Goal: Task Accomplishment & Management: Use online tool/utility

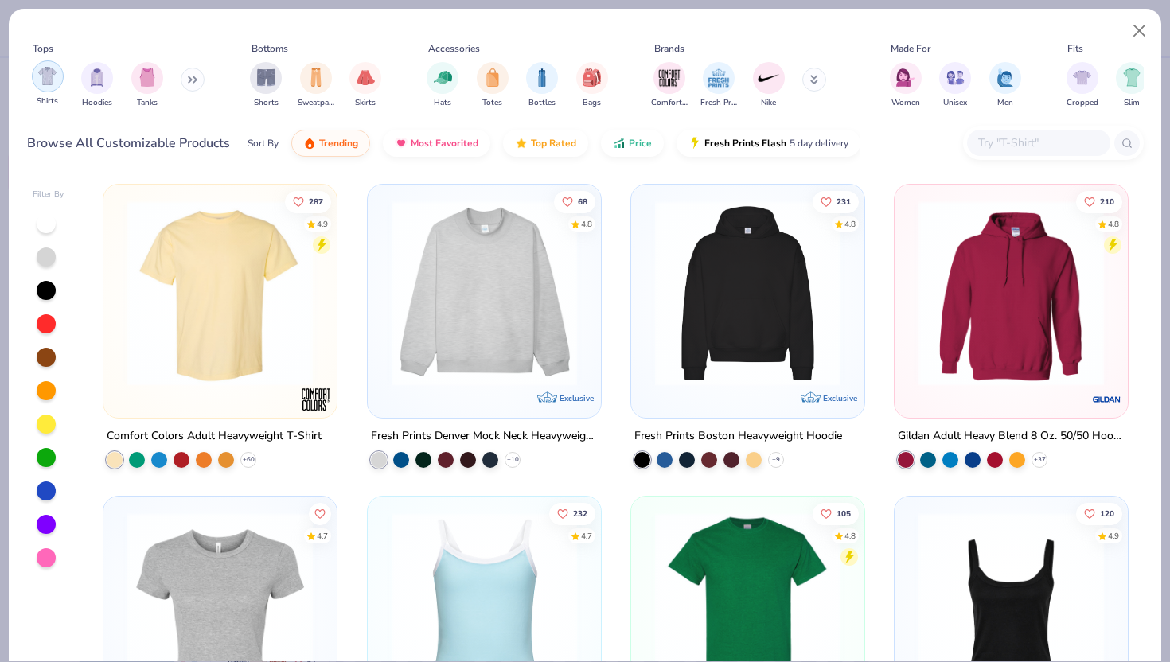
click at [49, 78] on img "filter for Shirts" at bounding box center [47, 76] width 18 height 18
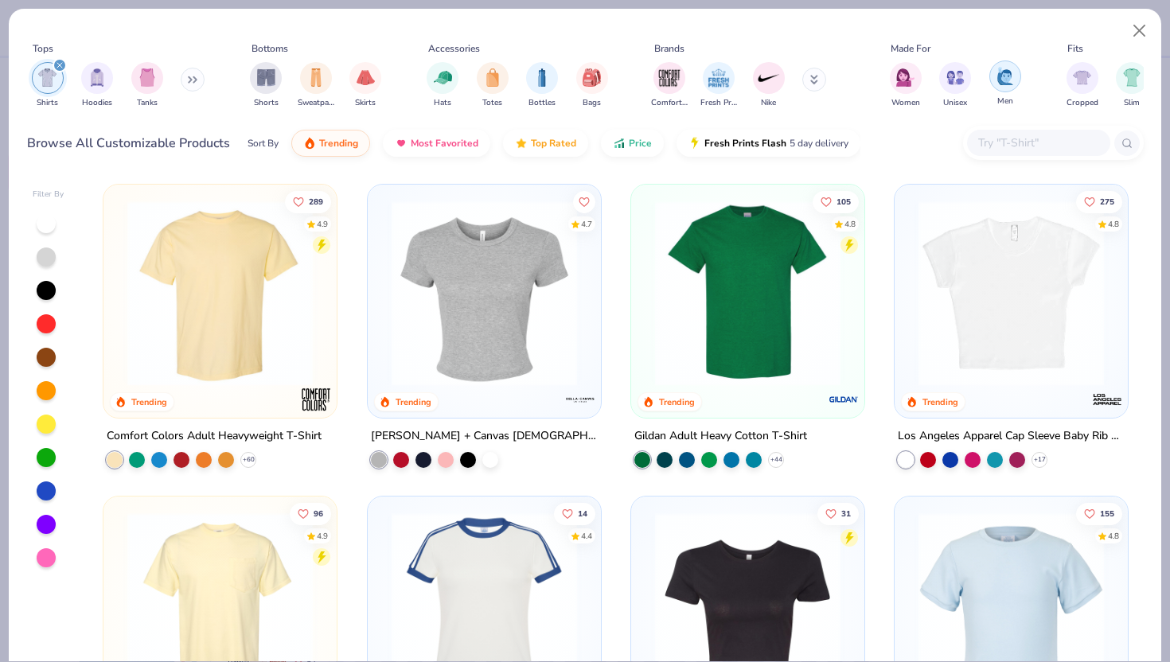
click at [1006, 88] on div "filter for Men" at bounding box center [1006, 77] width 32 height 32
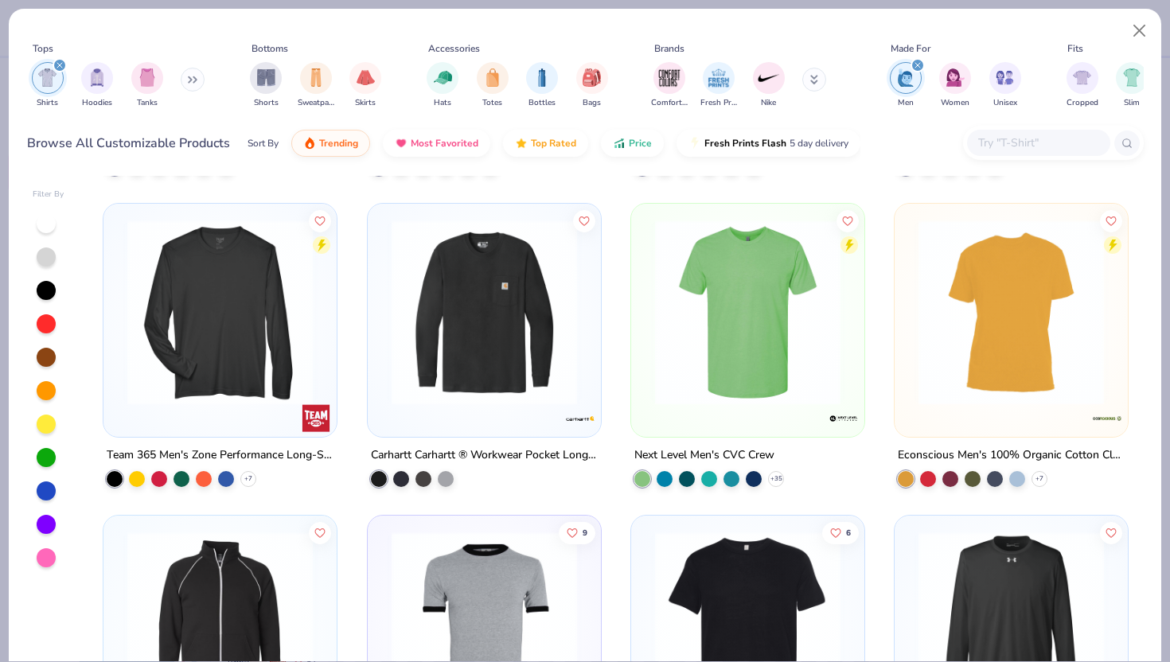
scroll to position [920, 0]
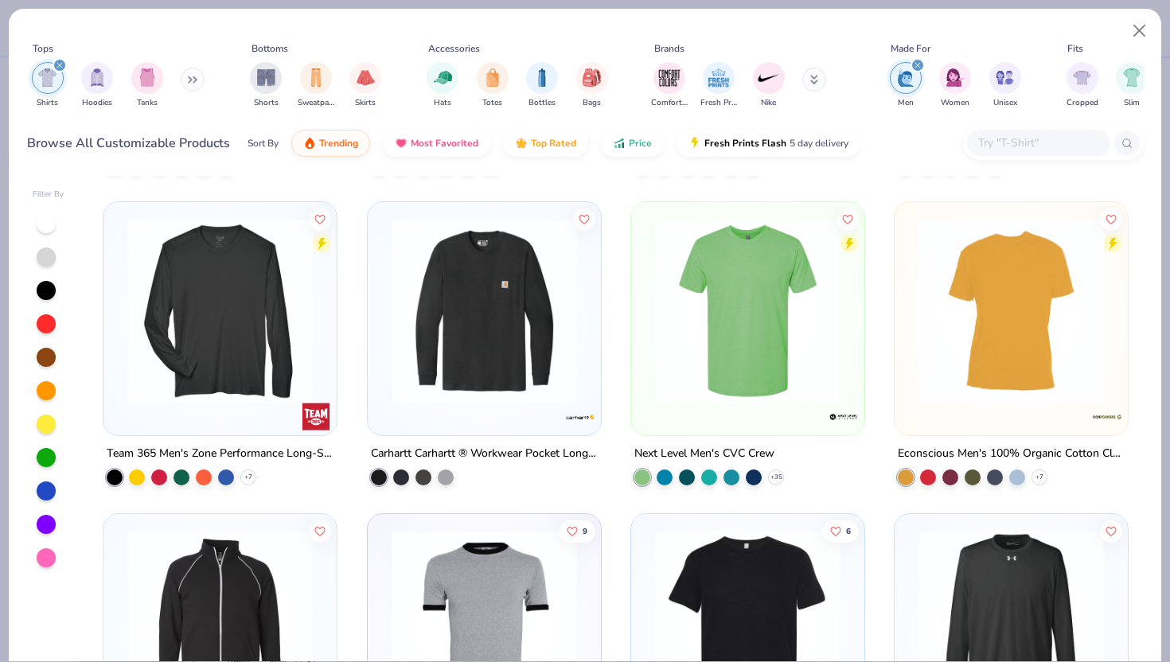
click at [1017, 131] on div at bounding box center [1038, 143] width 143 height 26
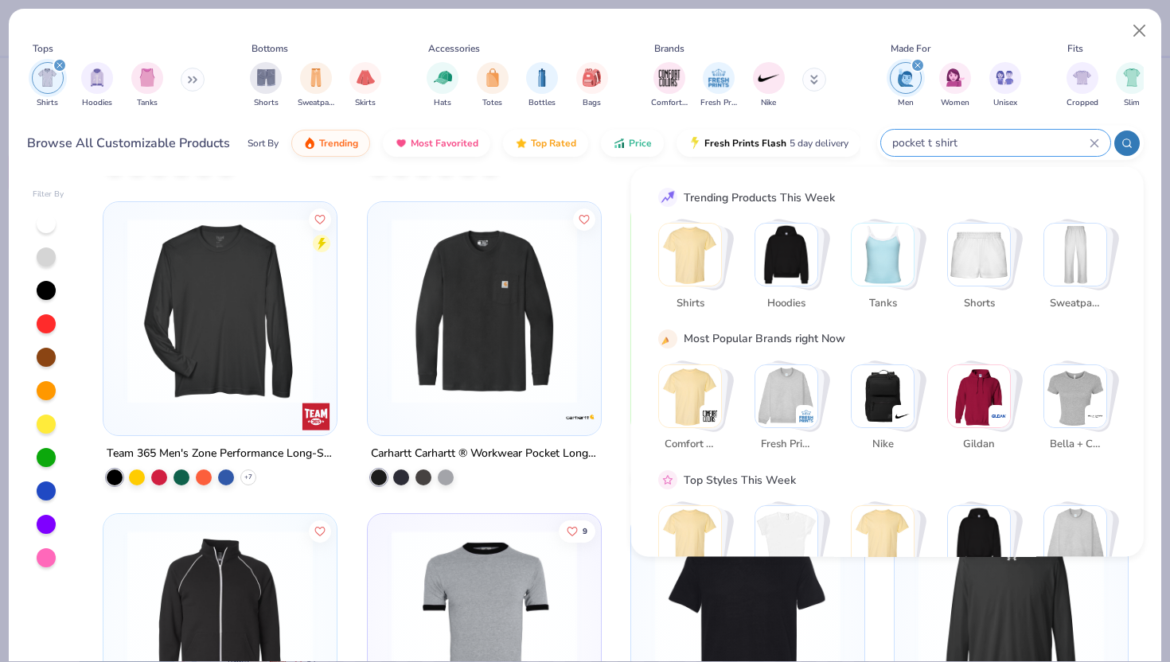
type input "pocket t shirt"
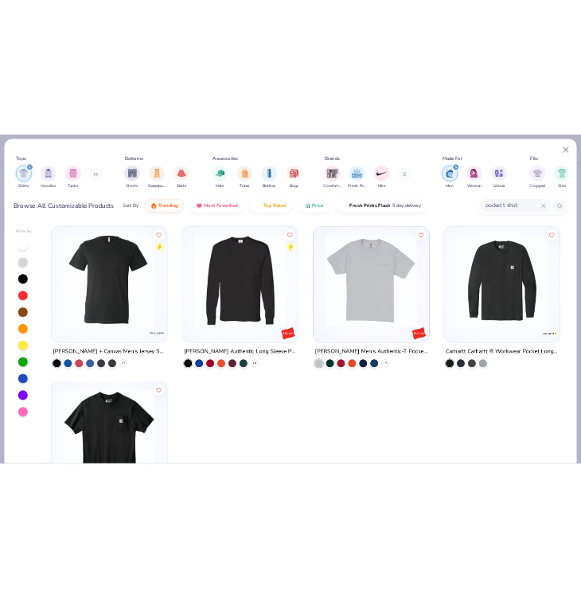
scroll to position [1, 0]
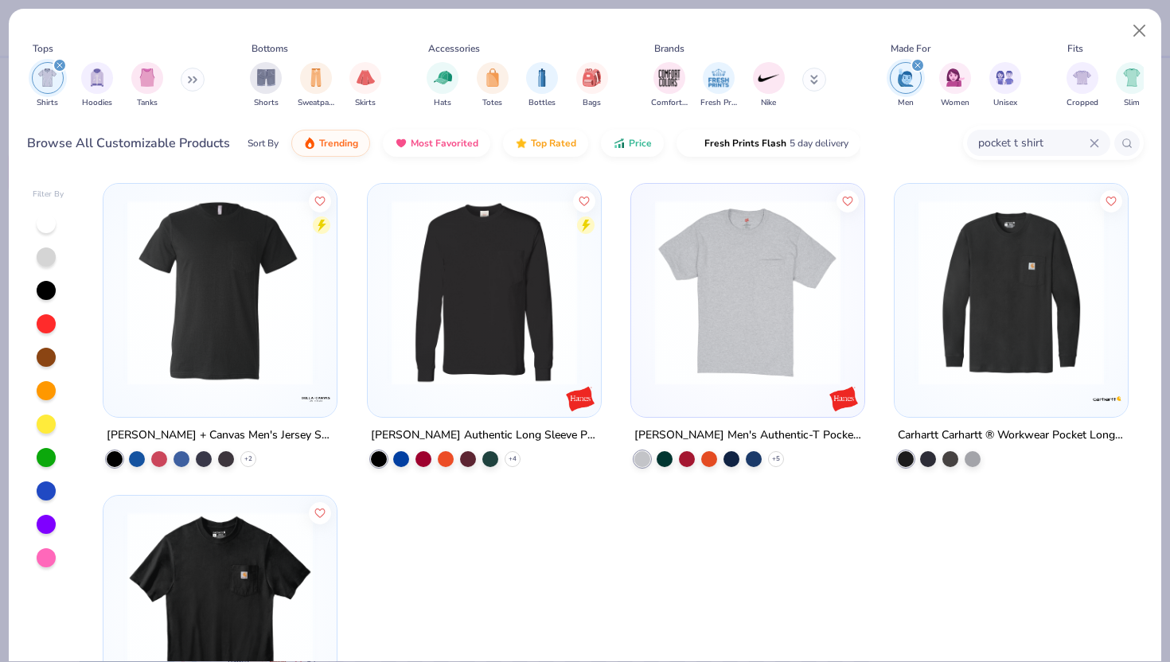
click at [758, 334] on img at bounding box center [747, 293] width 201 height 186
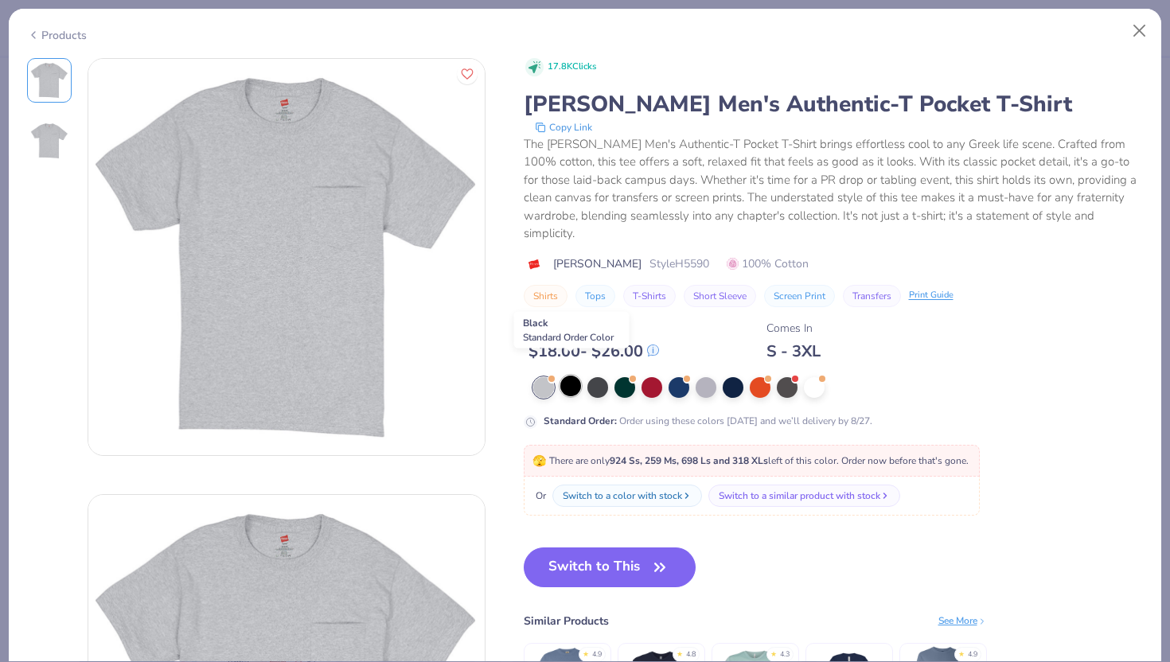
click at [569, 376] on div at bounding box center [570, 386] width 21 height 21
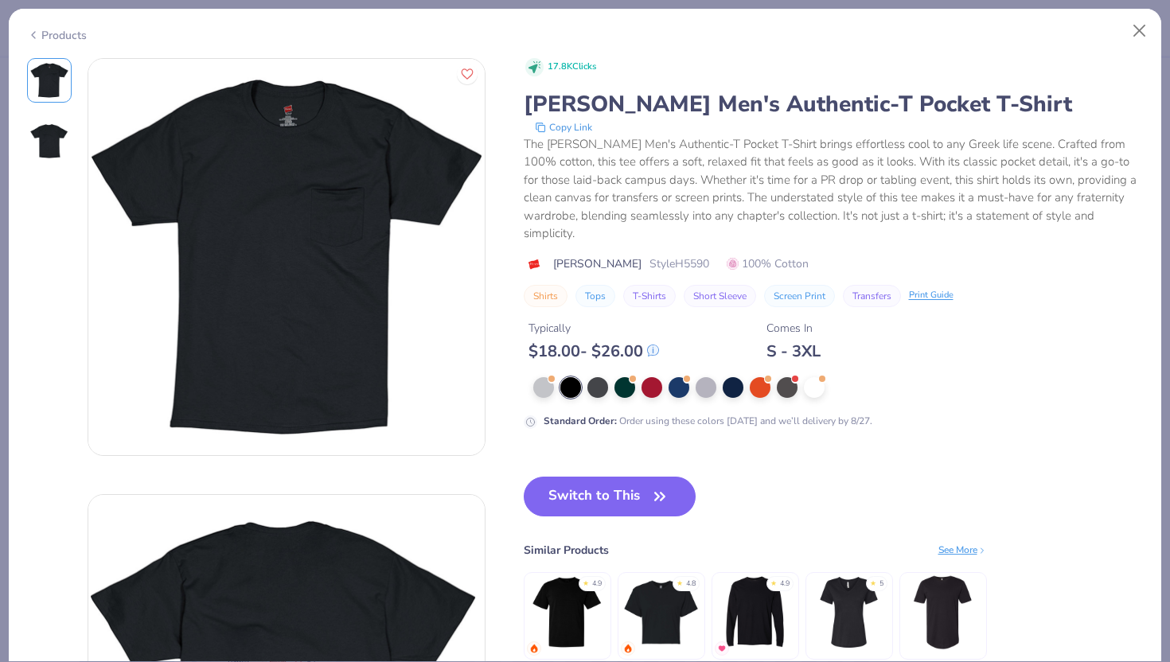
click at [812, 380] on div at bounding box center [814, 387] width 21 height 21
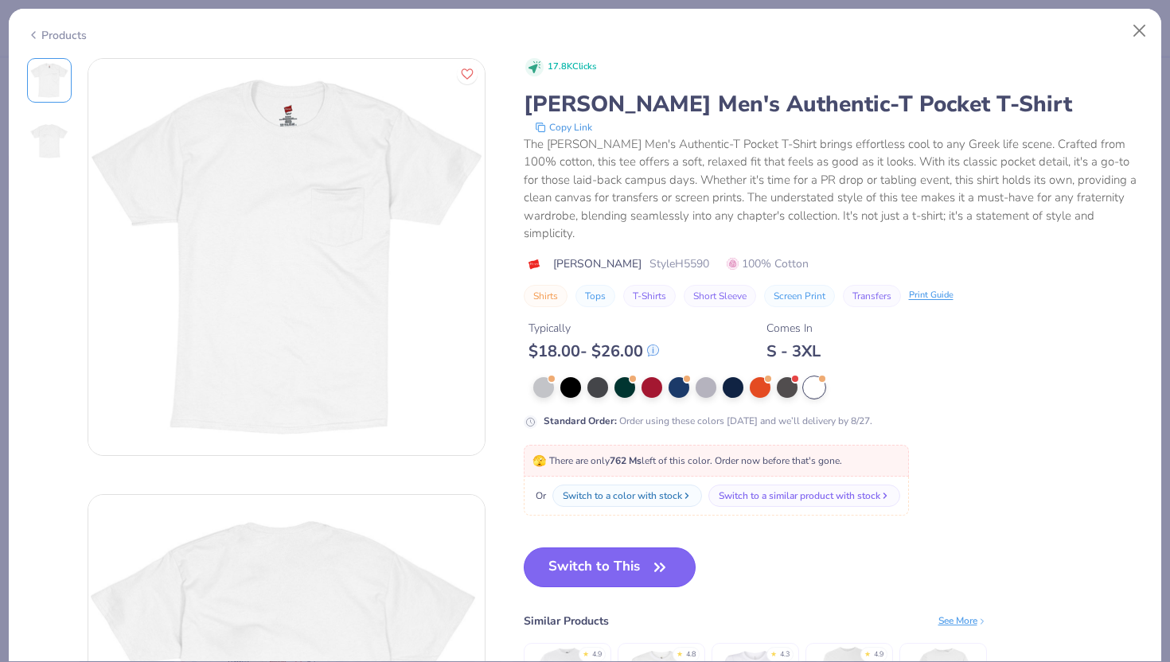
click at [612, 562] on button "Switch to This" at bounding box center [610, 568] width 173 height 40
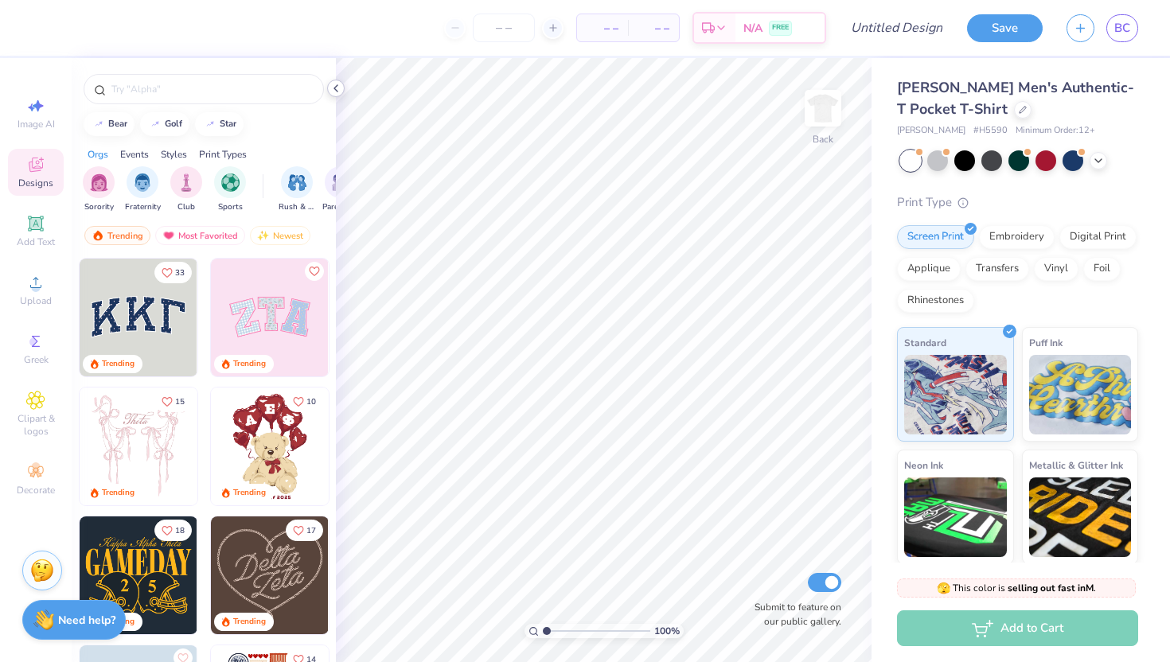
click at [336, 95] on div at bounding box center [336, 89] width 18 height 18
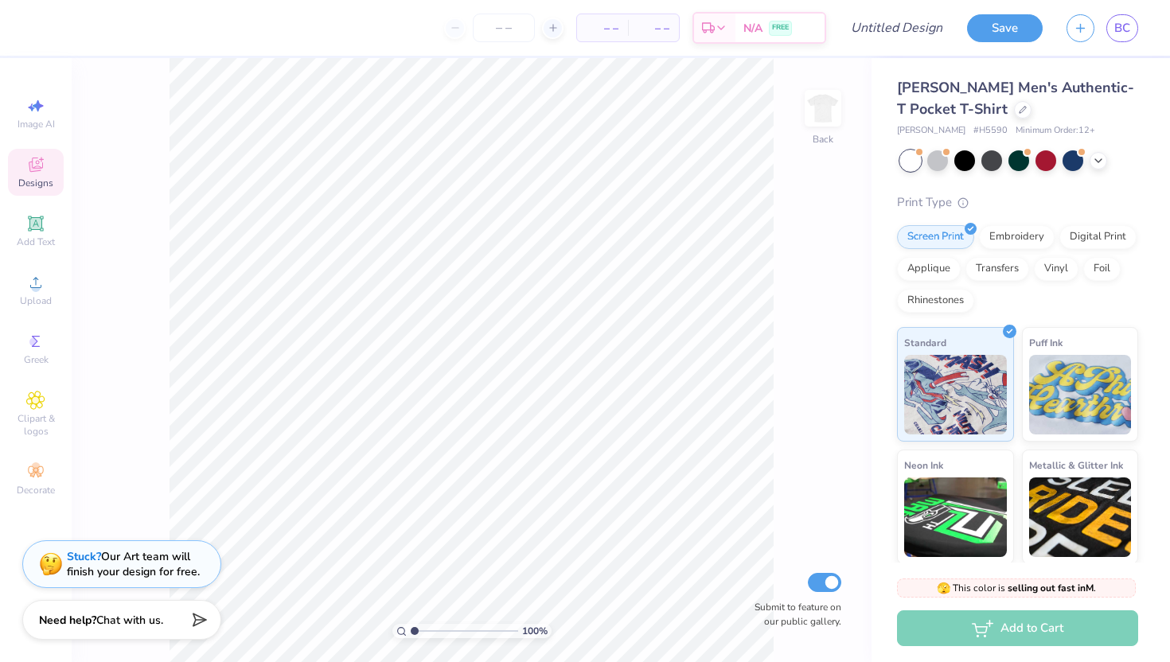
click at [138, 569] on div "Stuck? Our Art team will finish your design for free." at bounding box center [133, 564] width 133 height 30
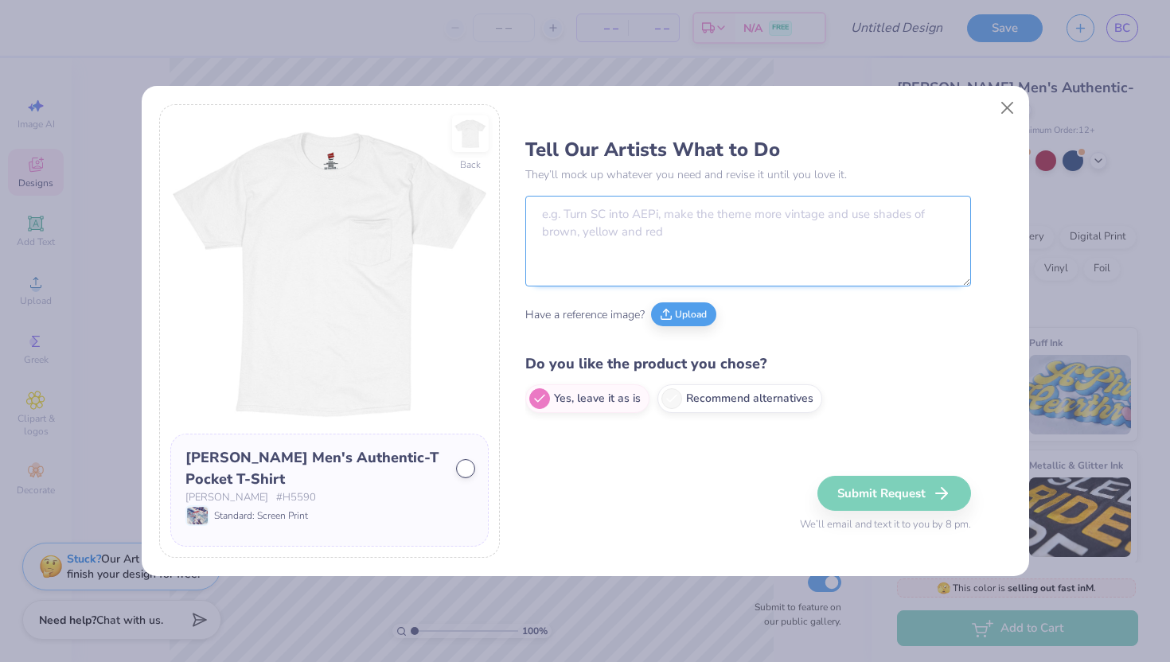
click at [592, 227] on textarea at bounding box center [748, 241] width 446 height 91
type textarea "S"
click at [747, 215] on textarea "Can you make the pocket into" at bounding box center [748, 241] width 446 height 91
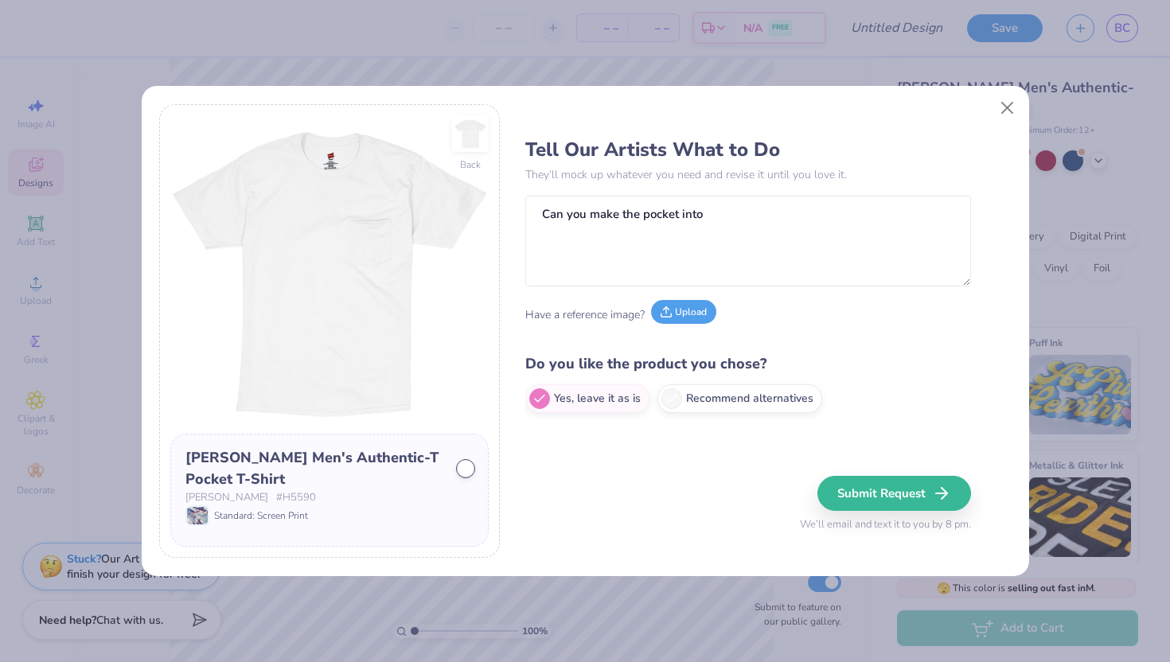
click at [671, 317] on icon at bounding box center [667, 315] width 10 height 3
click at [710, 268] on textarea "Can you make the pocket into" at bounding box center [748, 241] width 446 height 91
click at [674, 312] on button "Upload" at bounding box center [683, 312] width 65 height 24
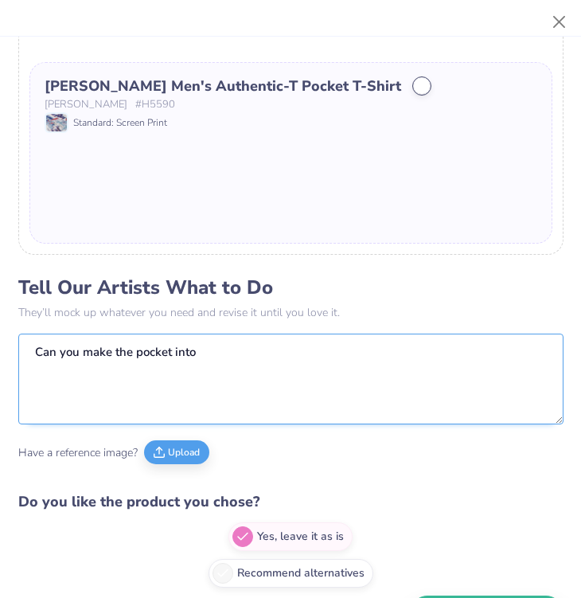
scroll to position [555, 0]
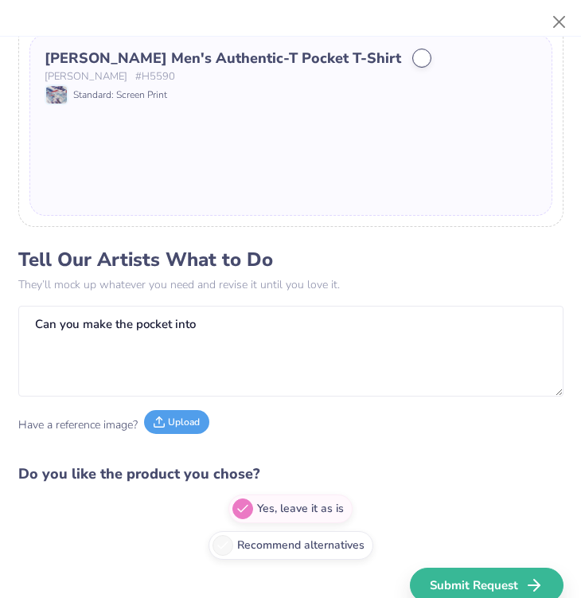
click at [164, 423] on icon at bounding box center [159, 421] width 11 height 11
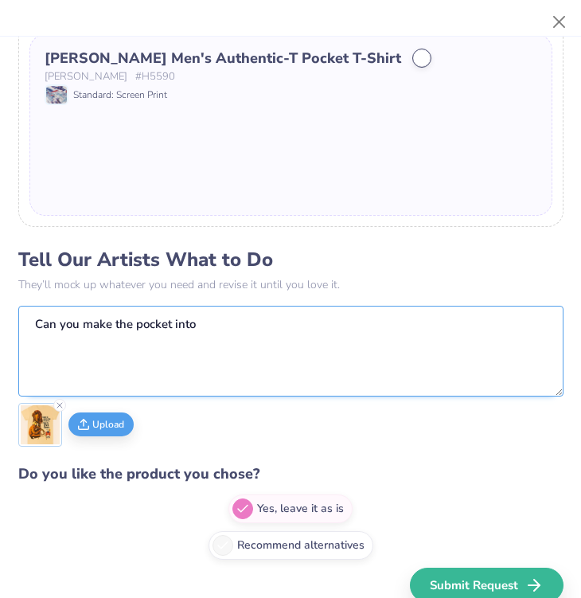
click at [287, 365] on textarea "Can you make the pocket into" at bounding box center [290, 351] width 545 height 91
click at [291, 322] on textarea "Can you make the pocket into the ENX and cigarrete box" at bounding box center [290, 351] width 545 height 91
drag, startPoint x: 316, startPoint y: 326, endPoint x: 292, endPoint y: 327, distance: 23.9
click at [292, 327] on textarea "Can you make the pocket into the ENX and cigarrete box" at bounding box center [290, 351] width 545 height 91
click at [372, 315] on textarea "Can you make the pocket into the ENX and cig box" at bounding box center [290, 351] width 545 height 91
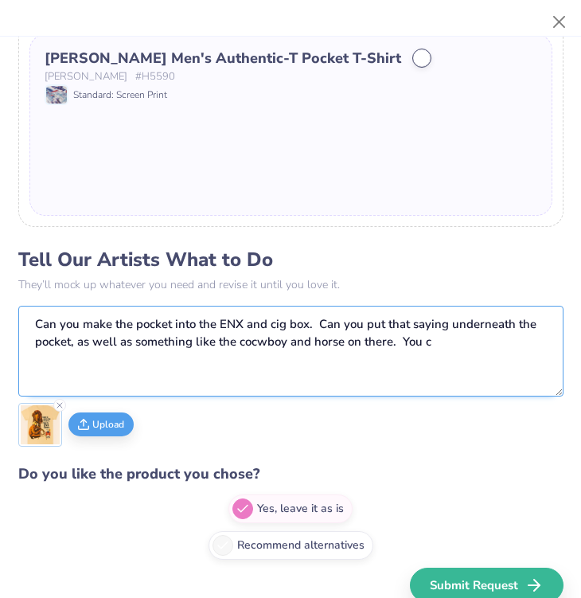
drag, startPoint x: 454, startPoint y: 342, endPoint x: 289, endPoint y: 325, distance: 165.7
click at [289, 325] on textarea "Can you make the pocket into the ENX and cig box. Can you put that saying under…" at bounding box center [290, 351] width 545 height 91
click at [467, 342] on textarea "Can you make the pocket into the ENX and cig box. Can you put that saying under…" at bounding box center [290, 351] width 545 height 91
drag, startPoint x: 450, startPoint y: 338, endPoint x: 320, endPoint y: 331, distance: 130.0
click at [320, 331] on textarea "Can you make the pocket into the ENX and cig box. Can you put that saying under…" at bounding box center [290, 351] width 545 height 91
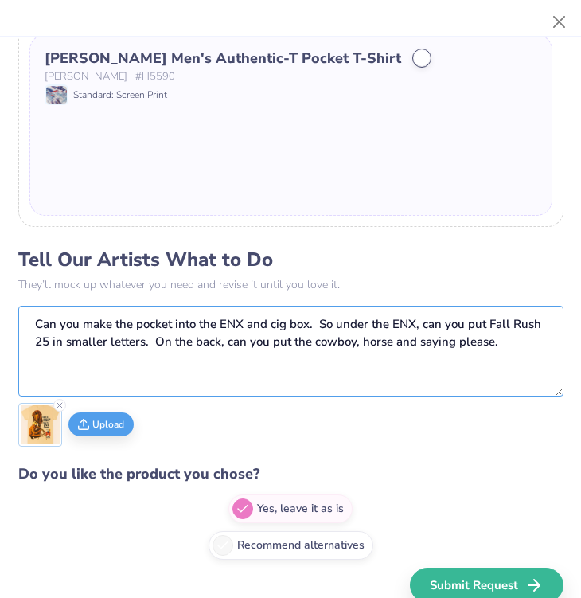
type textarea "Can you make the pocket into the ENX and cig box. So under the ENX, can you put…"
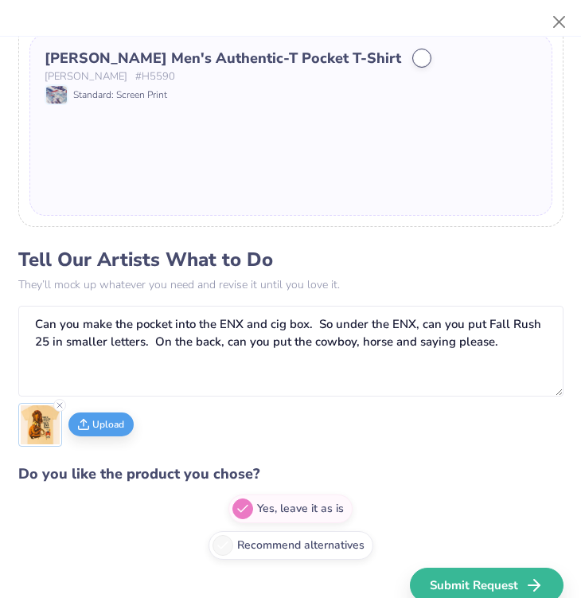
click at [414, 50] on div at bounding box center [422, 58] width 16 height 16
click at [414, 56] on div at bounding box center [422, 58] width 16 height 16
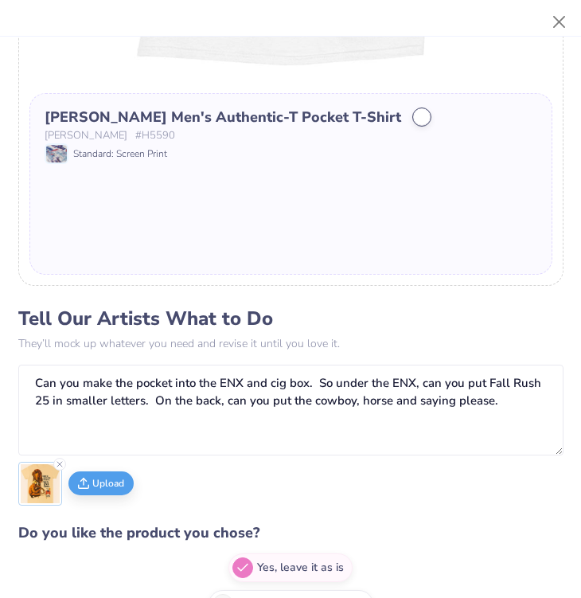
scroll to position [494, 0]
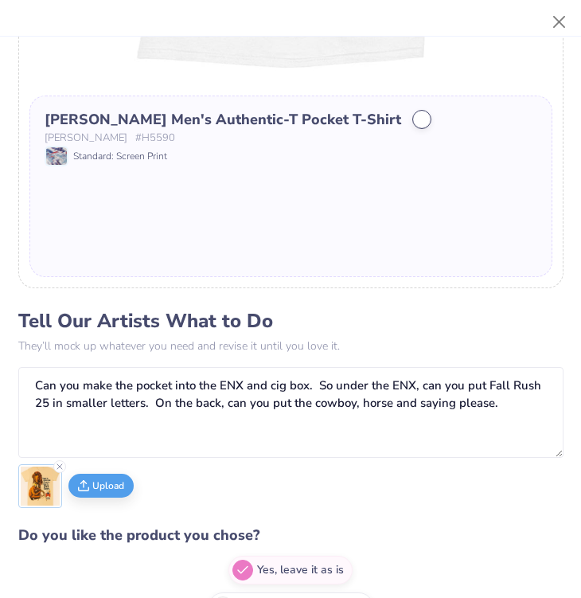
click at [414, 120] on div at bounding box center [422, 119] width 16 height 16
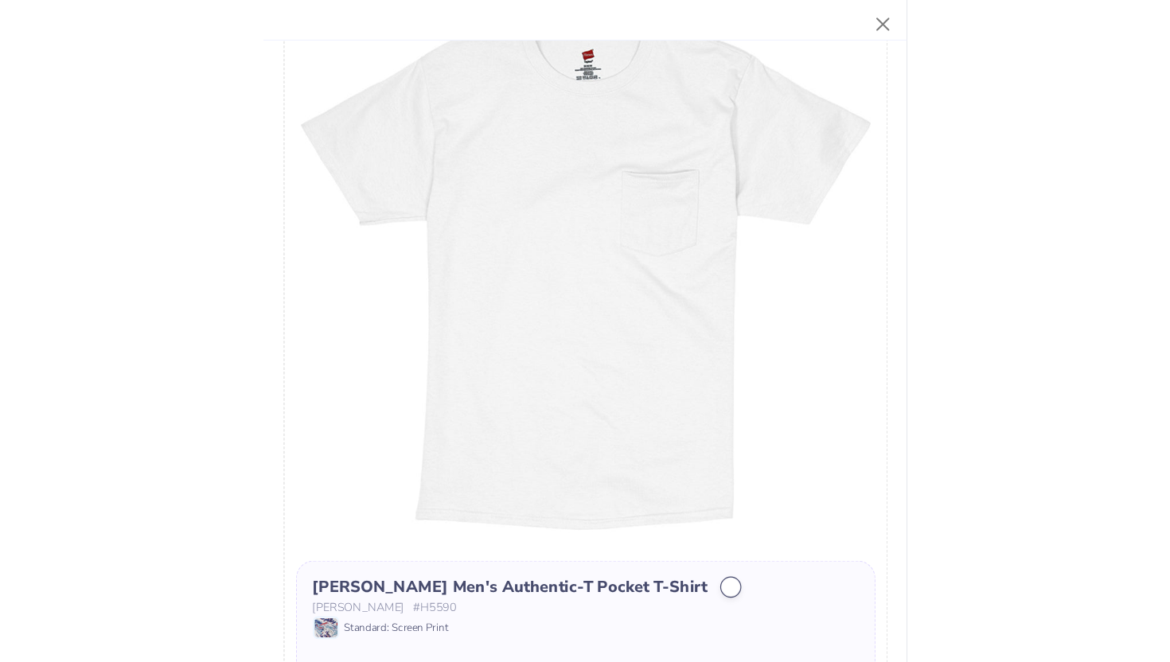
scroll to position [0, 0]
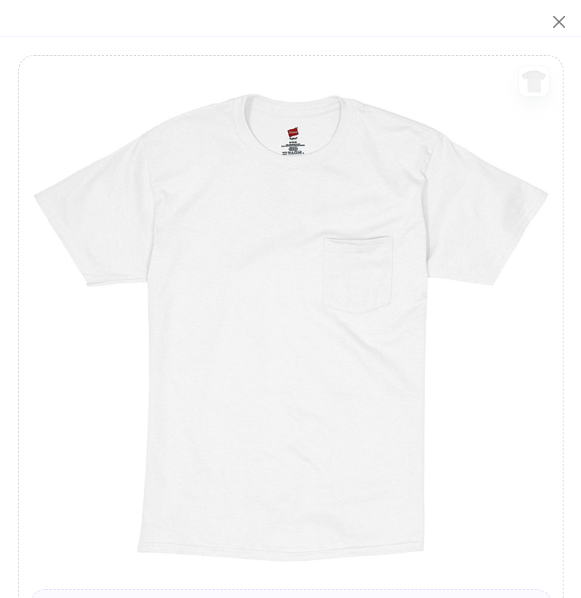
click at [516, 68] on div "Back" at bounding box center [534, 81] width 37 height 30
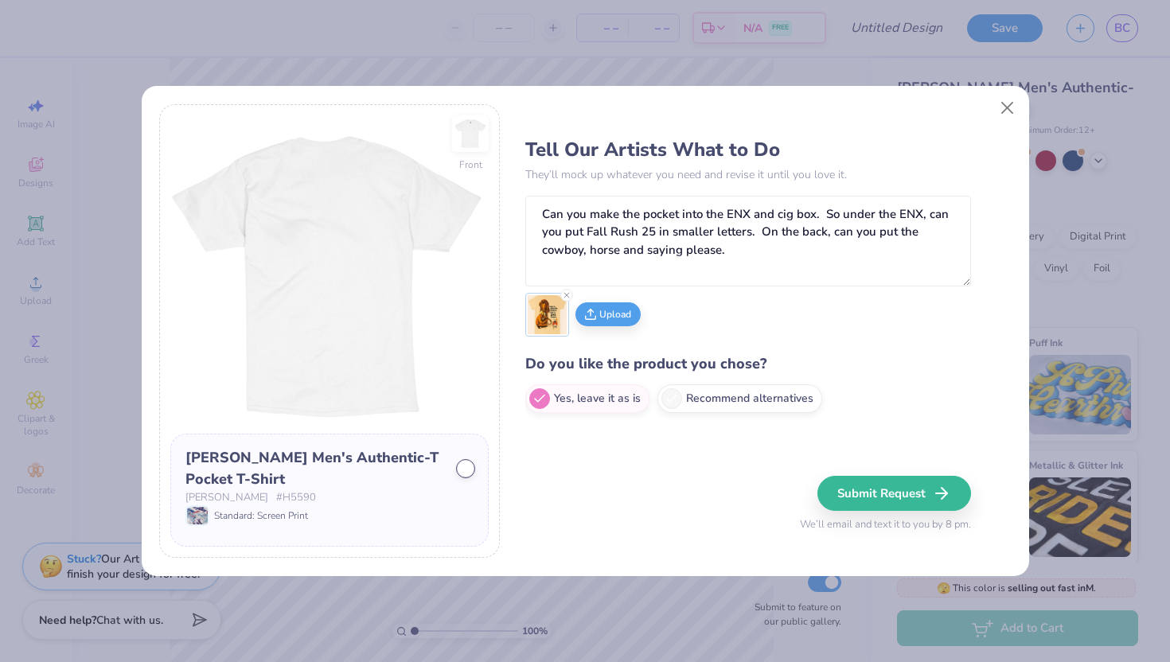
click at [465, 467] on div at bounding box center [466, 469] width 16 height 16
click at [675, 400] on icon at bounding box center [672, 396] width 14 height 14
click at [536, 400] on input "Recommend alternatives" at bounding box center [530, 399] width 10 height 10
radio input "true"
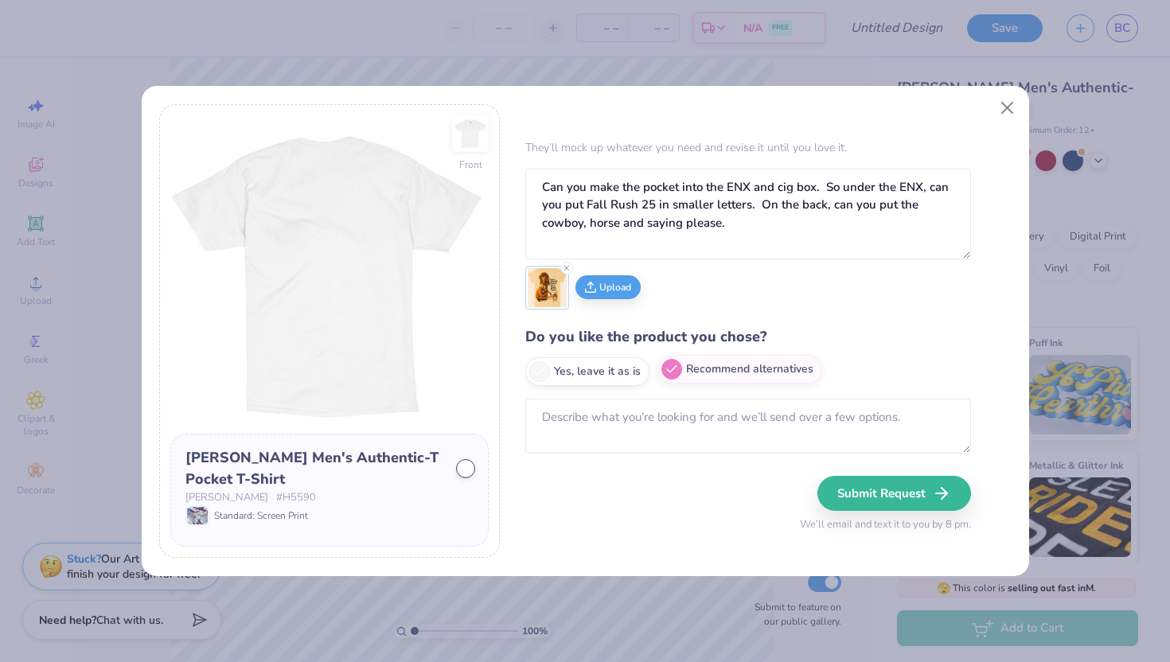
scroll to position [28, 0]
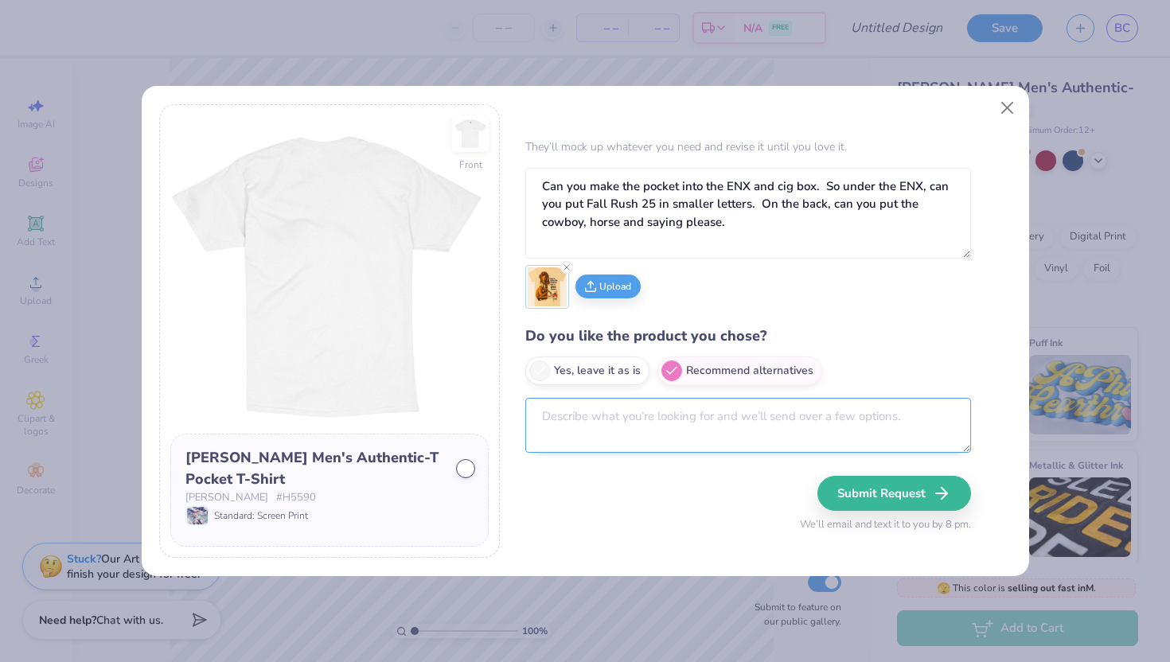
click at [653, 429] on textarea at bounding box center [748, 425] width 446 height 55
type textarea "C"
click at [919, 420] on textarea "You can also change the color of the shirt to match the original one" at bounding box center [748, 425] width 446 height 55
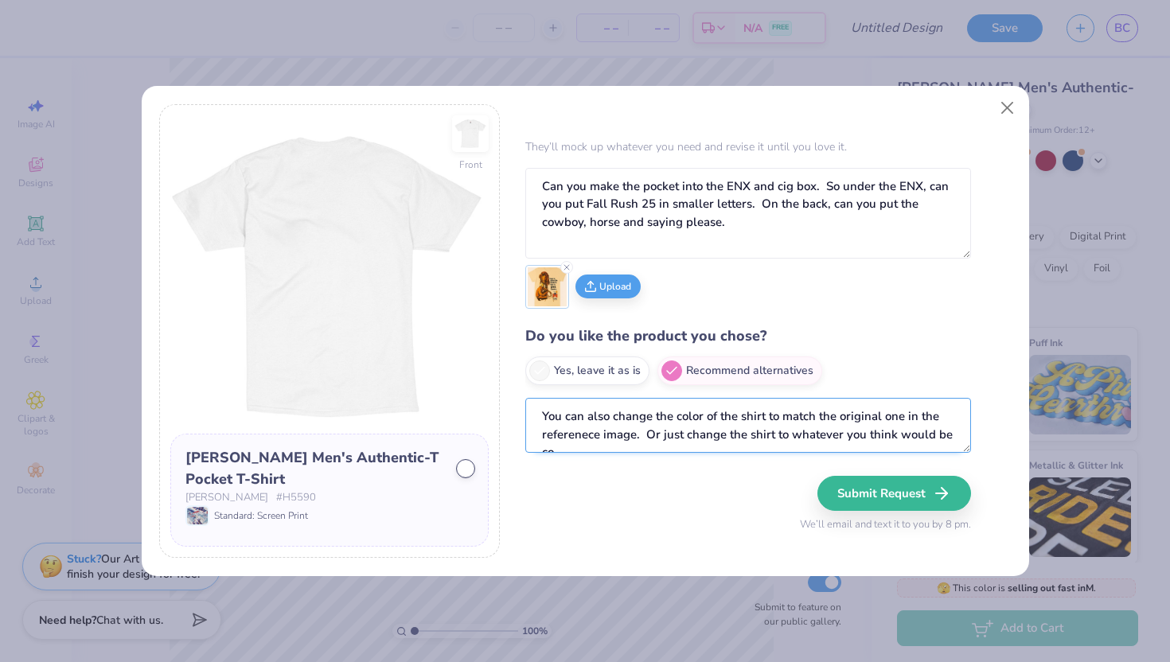
scroll to position [9, 0]
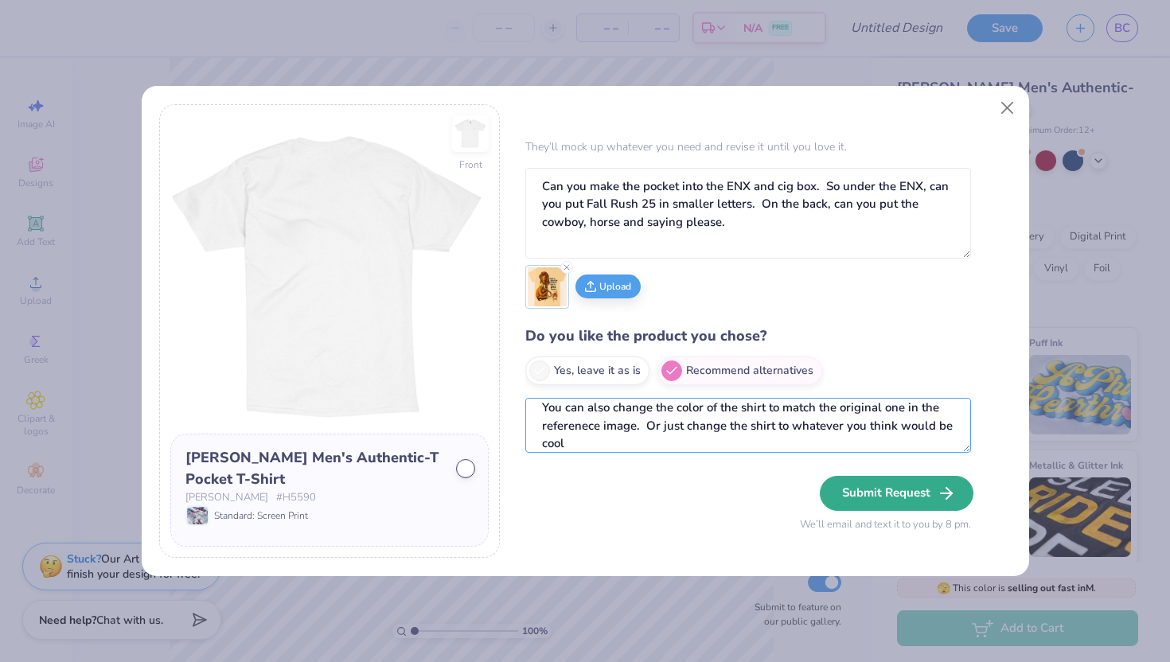
type textarea "You can also change the color of the shirt to match the original one in the ref…"
click at [861, 496] on button "Submit Request" at bounding box center [897, 493] width 154 height 35
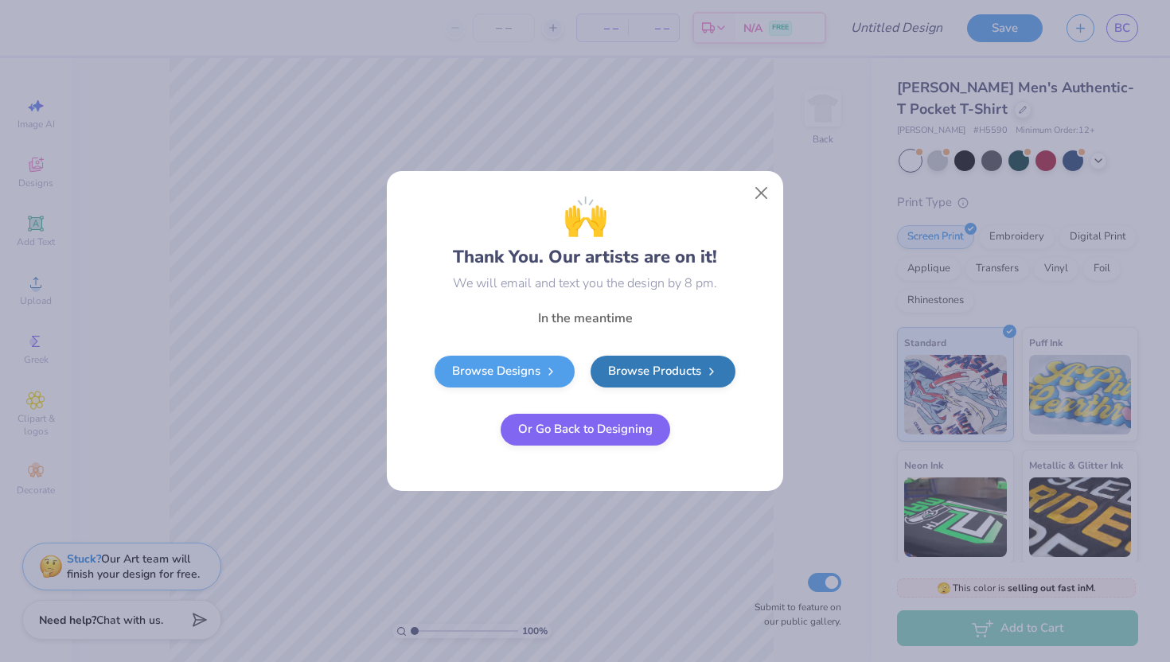
radio input "true"
click at [764, 193] on button "Close" at bounding box center [762, 193] width 30 height 30
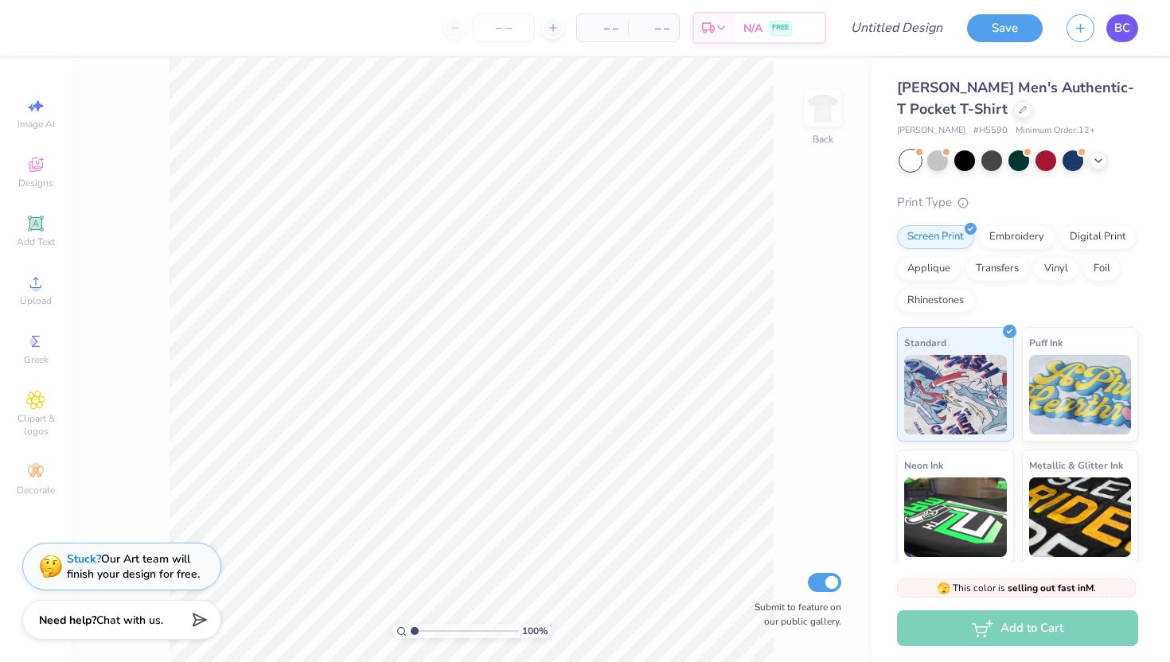
click at [1128, 25] on span "BC" at bounding box center [1123, 28] width 16 height 18
click at [1123, 22] on span "BC" at bounding box center [1123, 28] width 16 height 18
